Goal: Navigation & Orientation: Find specific page/section

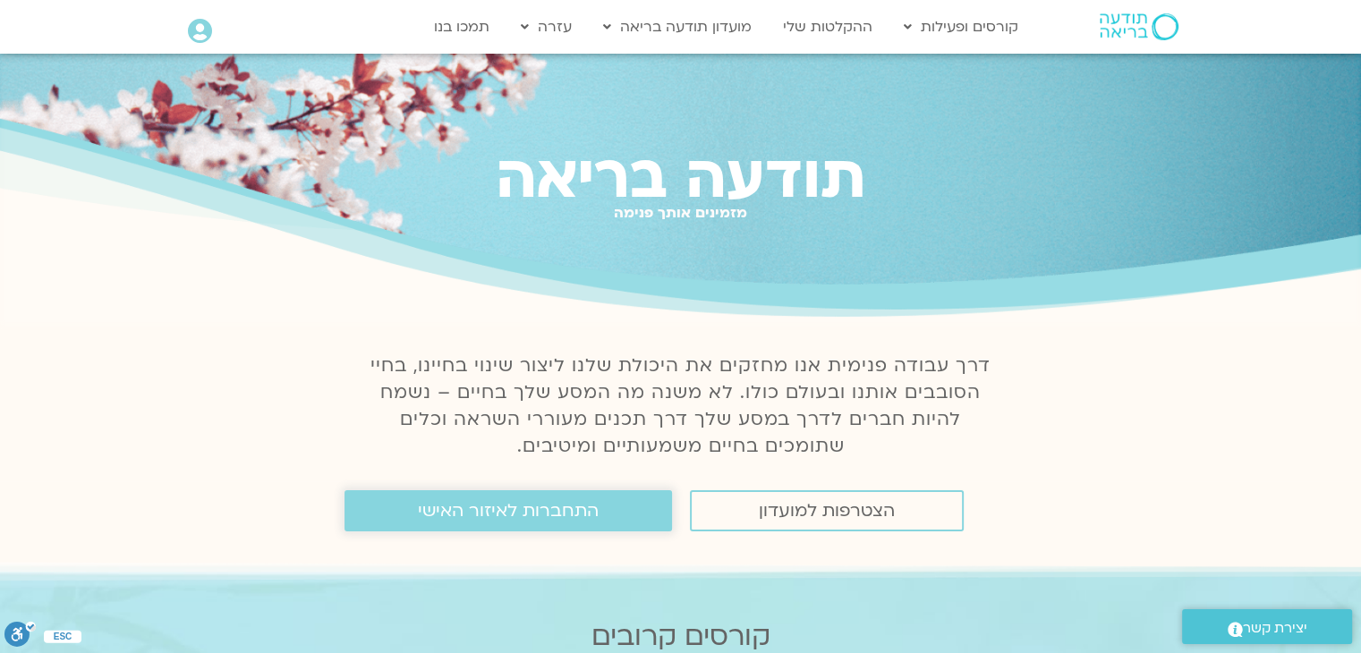
click at [497, 499] on link "התחברות לאיזור האישי" at bounding box center [507, 510] width 327 height 41
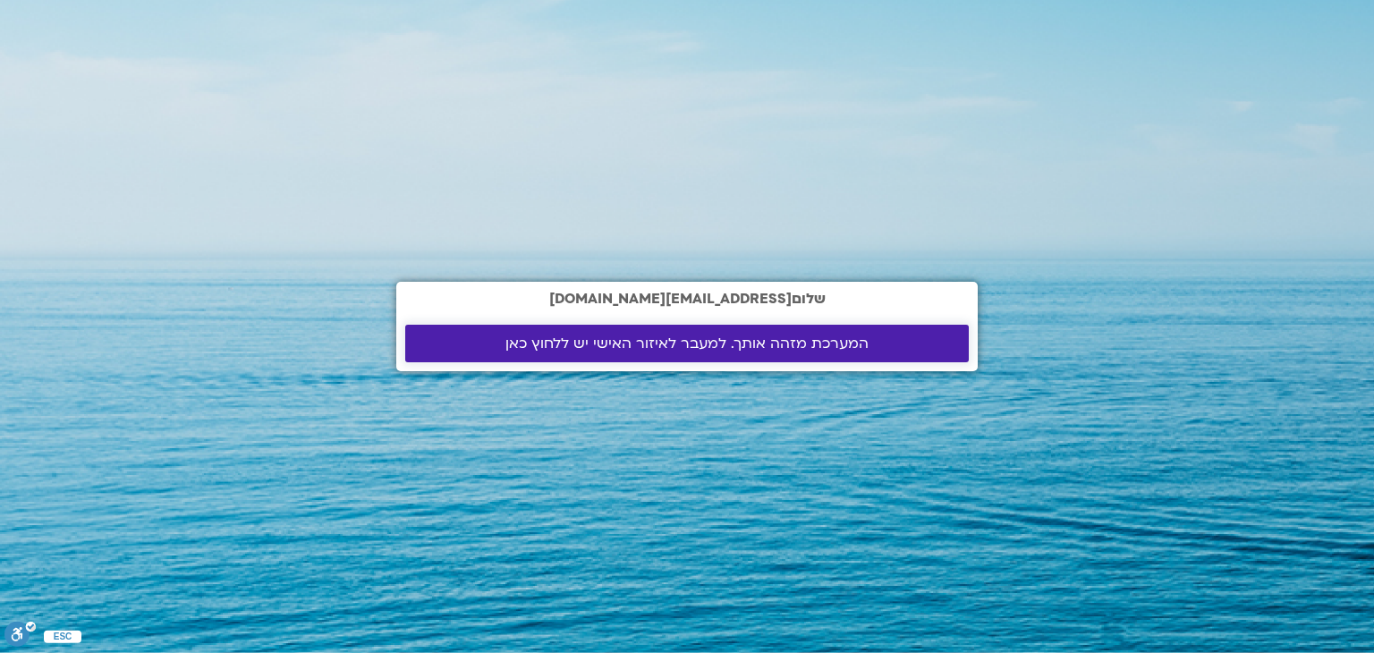
click at [748, 343] on span "המערכת מזהה אותך. למעבר לאיזור האישי יש ללחוץ כאן" at bounding box center [687, 344] width 363 height 16
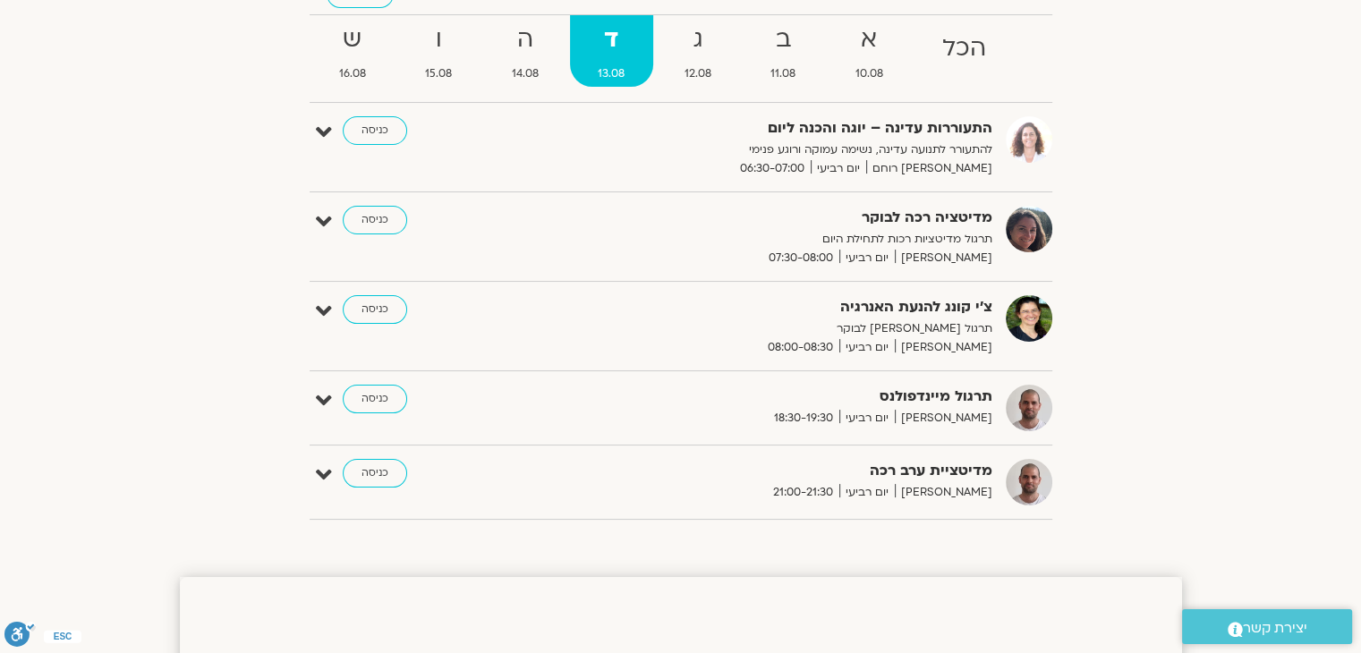
scroll to position [185, 0]
click at [374, 226] on link "כניסה" at bounding box center [375, 219] width 64 height 29
